Goal: Information Seeking & Learning: Learn about a topic

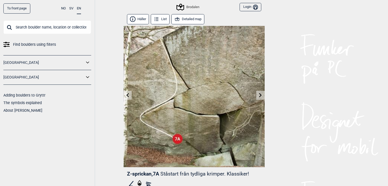
click at [264, 95] on link at bounding box center [260, 95] width 8 height 9
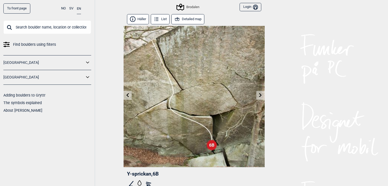
click at [147, 19] on button "Häller" at bounding box center [138, 19] width 22 height 10
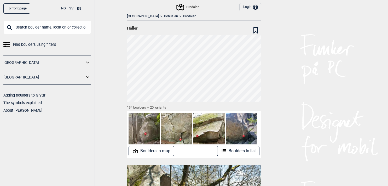
click at [79, 9] on button "EN" at bounding box center [79, 8] width 4 height 11
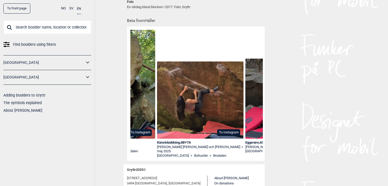
scroll to position [0, 332]
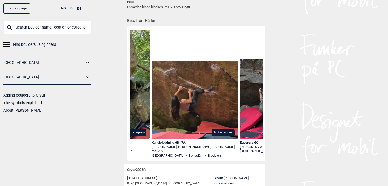
click at [190, 153] on div "To Instagram Dubbel trubbel , 6A+ [PERSON_NAME] - i [DATE]. [GEOGRAPHIC_DATA] >…" at bounding box center [196, 93] width 138 height 134
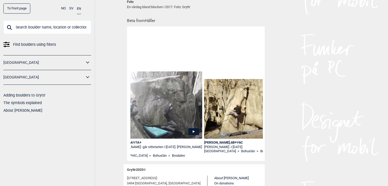
scroll to position [0, 1119]
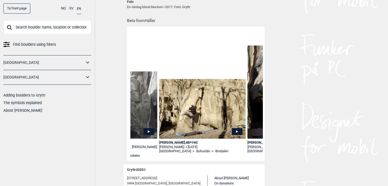
click at [236, 128] on icon at bounding box center [237, 131] width 11 height 7
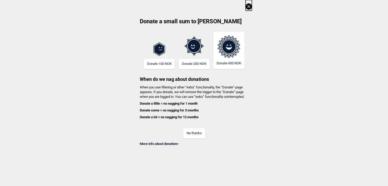
click at [205, 132] on button "No thanks" at bounding box center [194, 133] width 22 height 10
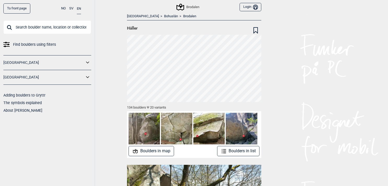
click at [162, 154] on button "Boulders in map" at bounding box center [150, 151] width 45 height 10
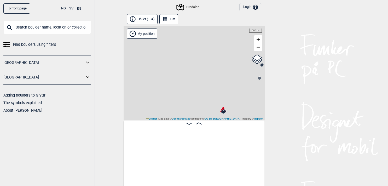
scroll to position [0, 41]
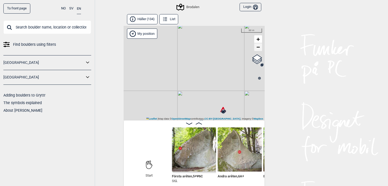
click at [259, 48] on span "−" at bounding box center [257, 47] width 3 height 7
drag, startPoint x: 224, startPoint y: 75, endPoint x: 232, endPoint y: 35, distance: 41.7
click at [232, 35] on div "Brodalen" at bounding box center [194, 73] width 141 height 94
click at [258, 40] on span "+" at bounding box center [257, 39] width 3 height 7
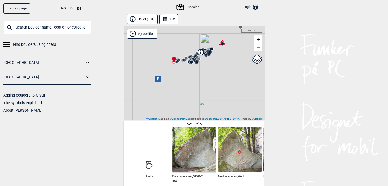
drag, startPoint x: 199, startPoint y: 68, endPoint x: 197, endPoint y: 98, distance: 29.8
click at [197, 98] on div "Brodalen" at bounding box center [194, 73] width 141 height 94
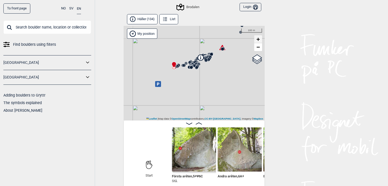
click at [255, 41] on link "+" at bounding box center [258, 39] width 8 height 8
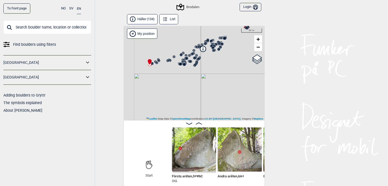
drag, startPoint x: 226, startPoint y: 53, endPoint x: 220, endPoint y: 106, distance: 53.3
click at [221, 107] on div "Brodalen" at bounding box center [194, 73] width 141 height 94
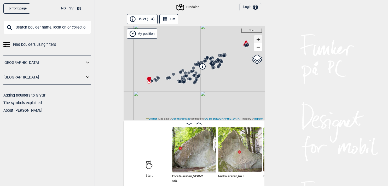
click at [259, 40] on span "+" at bounding box center [257, 39] width 3 height 7
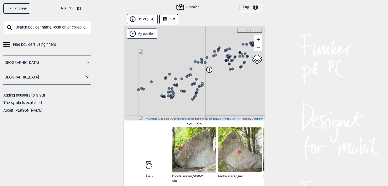
drag, startPoint x: 228, startPoint y: 76, endPoint x: 228, endPoint y: 108, distance: 32.6
click at [228, 108] on div "Brodalen" at bounding box center [194, 73] width 141 height 94
click at [259, 37] on span "+" at bounding box center [257, 39] width 3 height 7
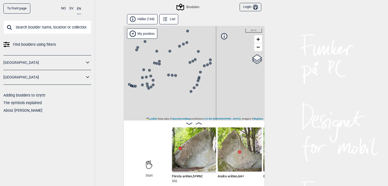
click at [199, 78] on circle at bounding box center [198, 78] width 3 height 3
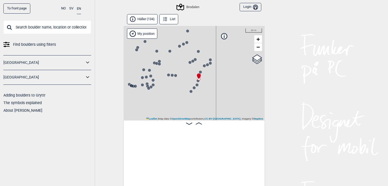
scroll to position [0, 2609]
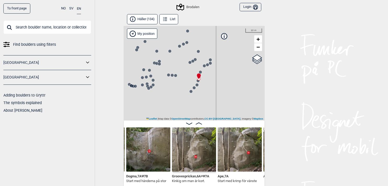
click at [130, 85] on circle at bounding box center [131, 85] width 3 height 3
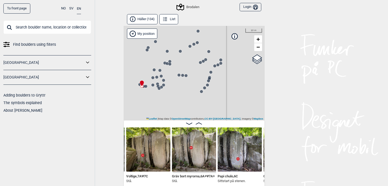
click at [230, 148] on img at bounding box center [240, 149] width 44 height 44
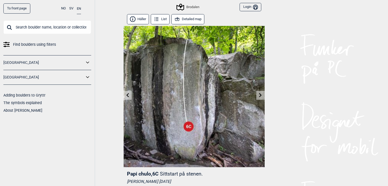
click at [260, 94] on icon at bounding box center [260, 95] width 3 height 4
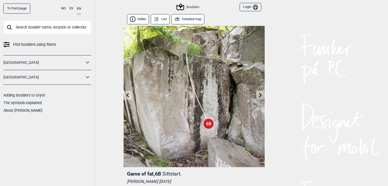
click at [128, 94] on icon at bounding box center [127, 95] width 3 height 4
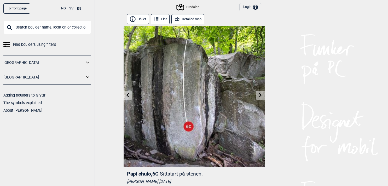
click at [128, 94] on icon at bounding box center [127, 95] width 3 height 4
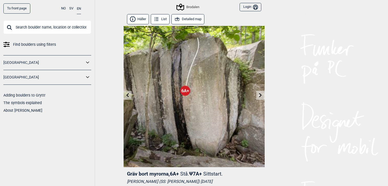
click at [128, 94] on icon at bounding box center [127, 95] width 3 height 4
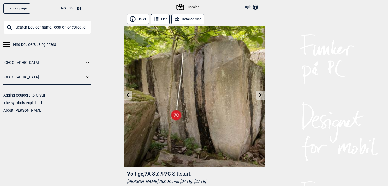
click at [128, 94] on icon at bounding box center [127, 95] width 3 height 4
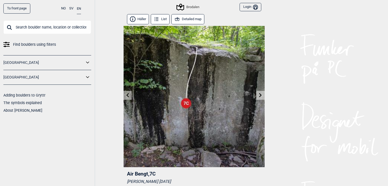
click at [262, 96] on link at bounding box center [260, 95] width 8 height 9
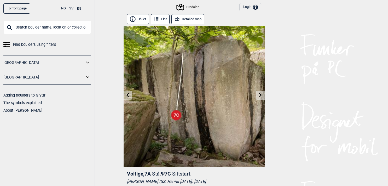
click at [262, 96] on link at bounding box center [260, 95] width 8 height 9
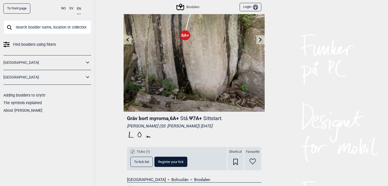
scroll to position [52, 0]
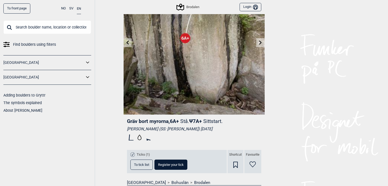
click at [259, 40] on link at bounding box center [260, 42] width 8 height 9
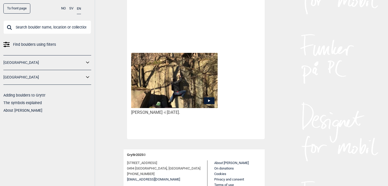
scroll to position [287, 0]
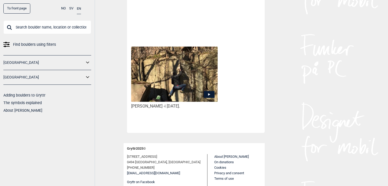
click at [209, 94] on icon at bounding box center [209, 94] width 2 height 3
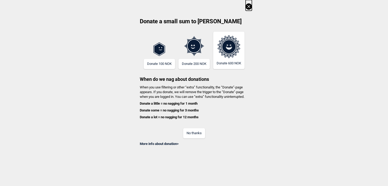
click at [195, 131] on button "No thanks" at bounding box center [194, 133] width 22 height 10
